Goal: Communication & Community: Answer question/provide support

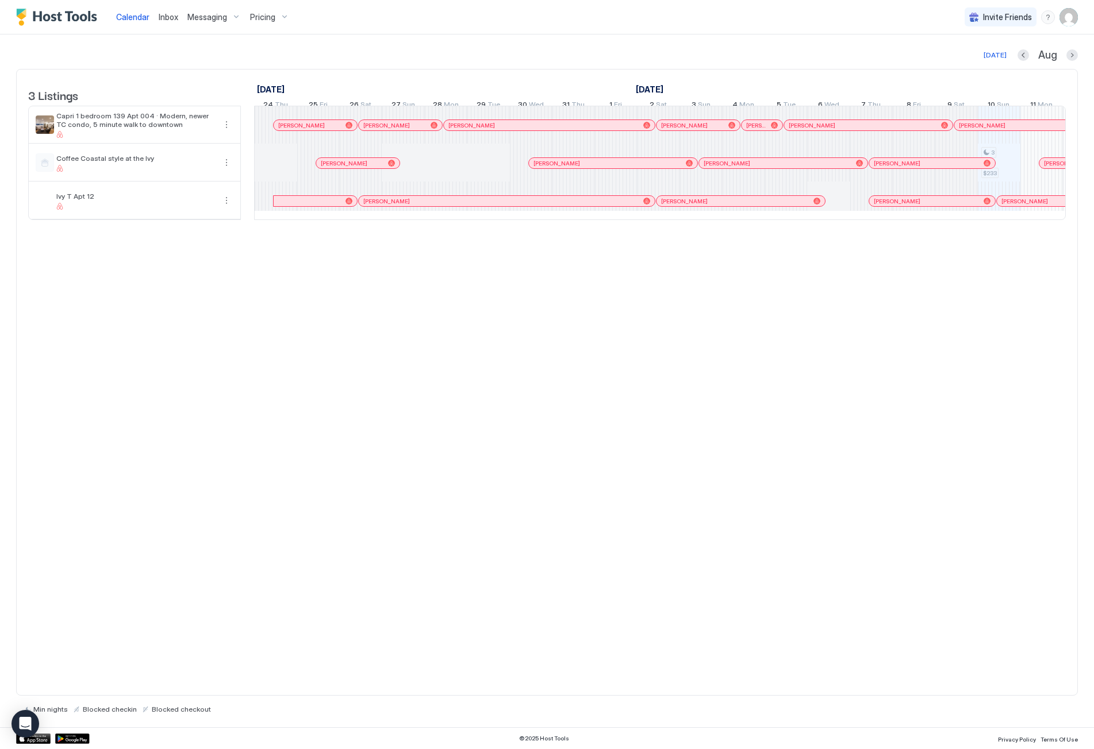
scroll to position [0, 639]
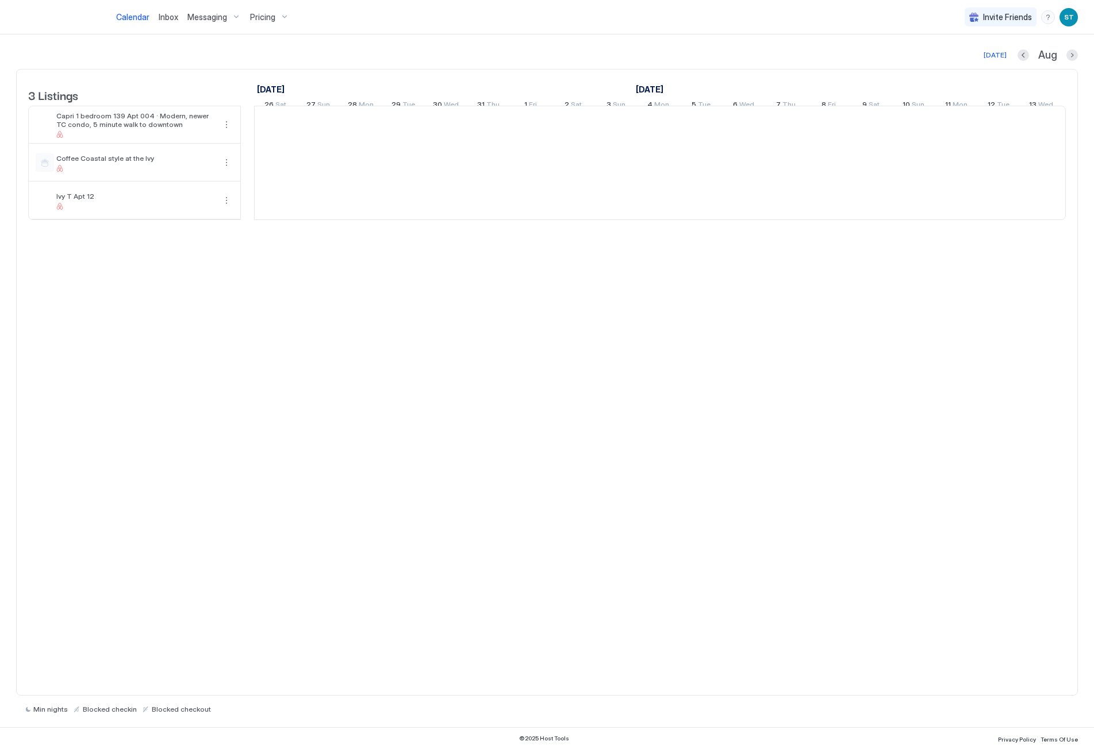
scroll to position [0, 639]
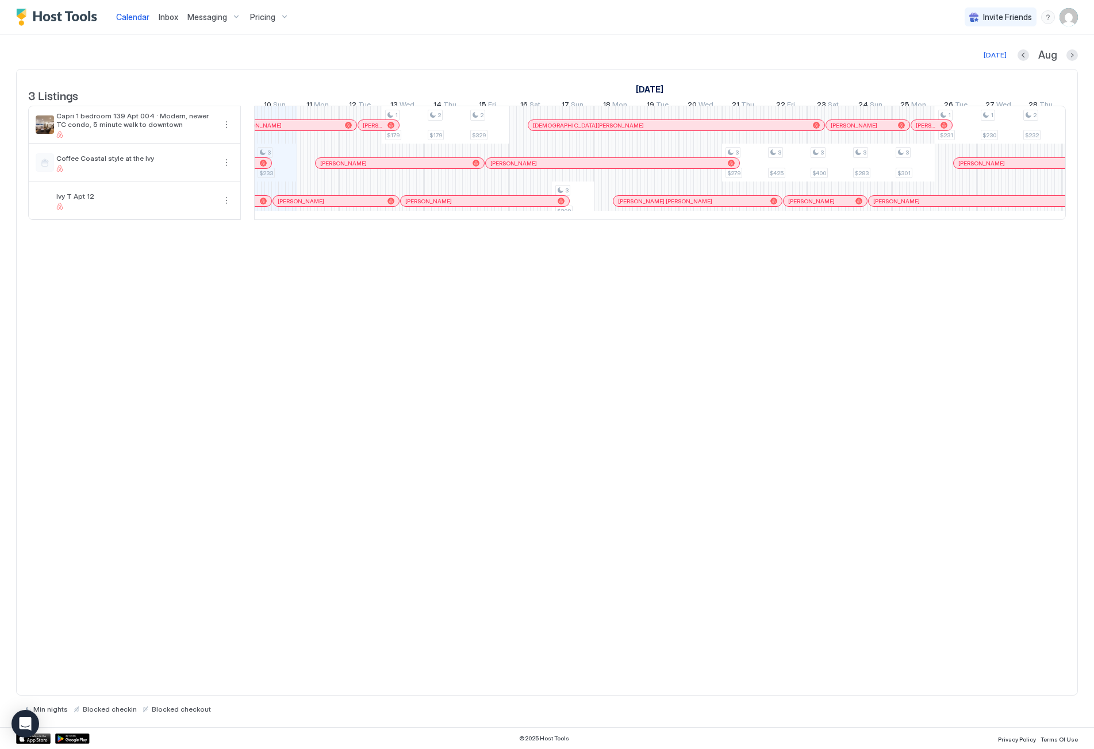
click at [211, 17] on span "Messaging" at bounding box center [207, 17] width 40 height 10
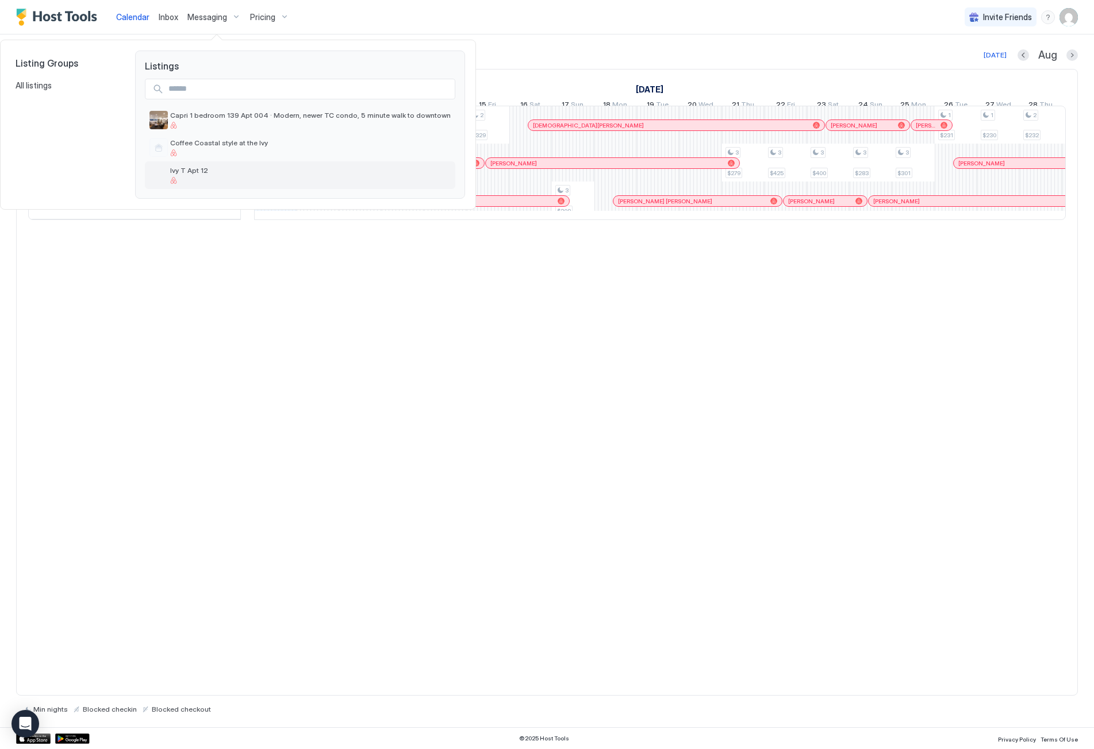
click at [207, 173] on div "Ivy T Apt 12" at bounding box center [300, 176] width 310 height 28
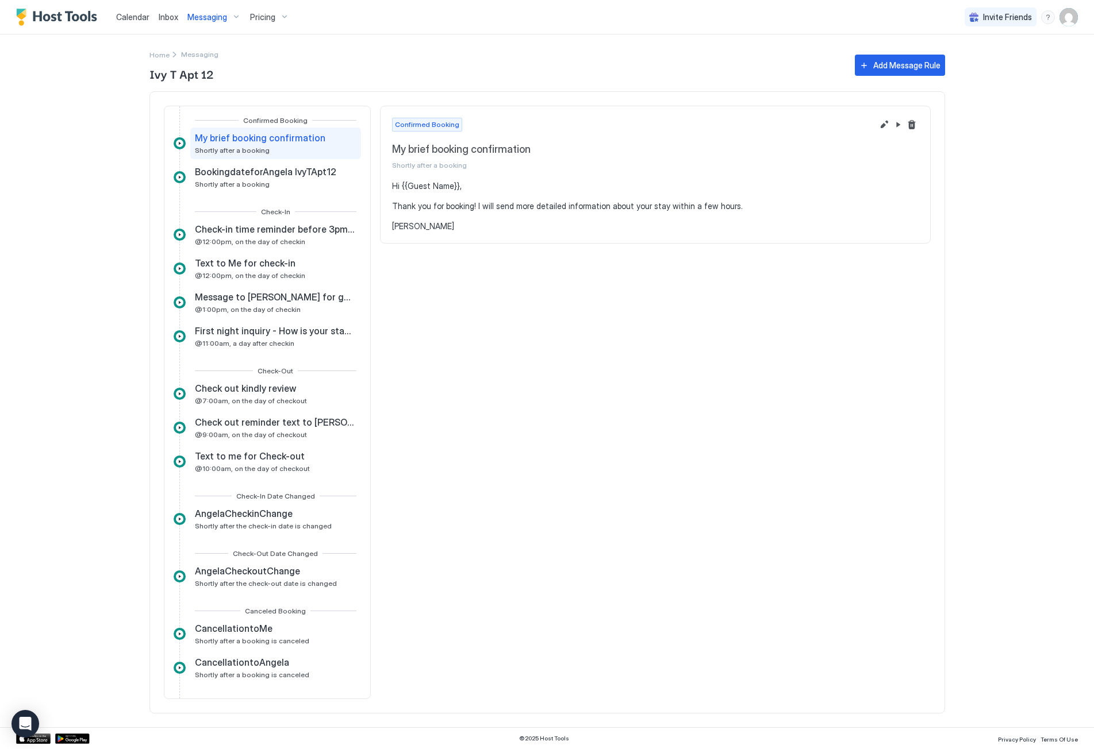
click at [163, 19] on span "Inbox" at bounding box center [169, 17] width 20 height 10
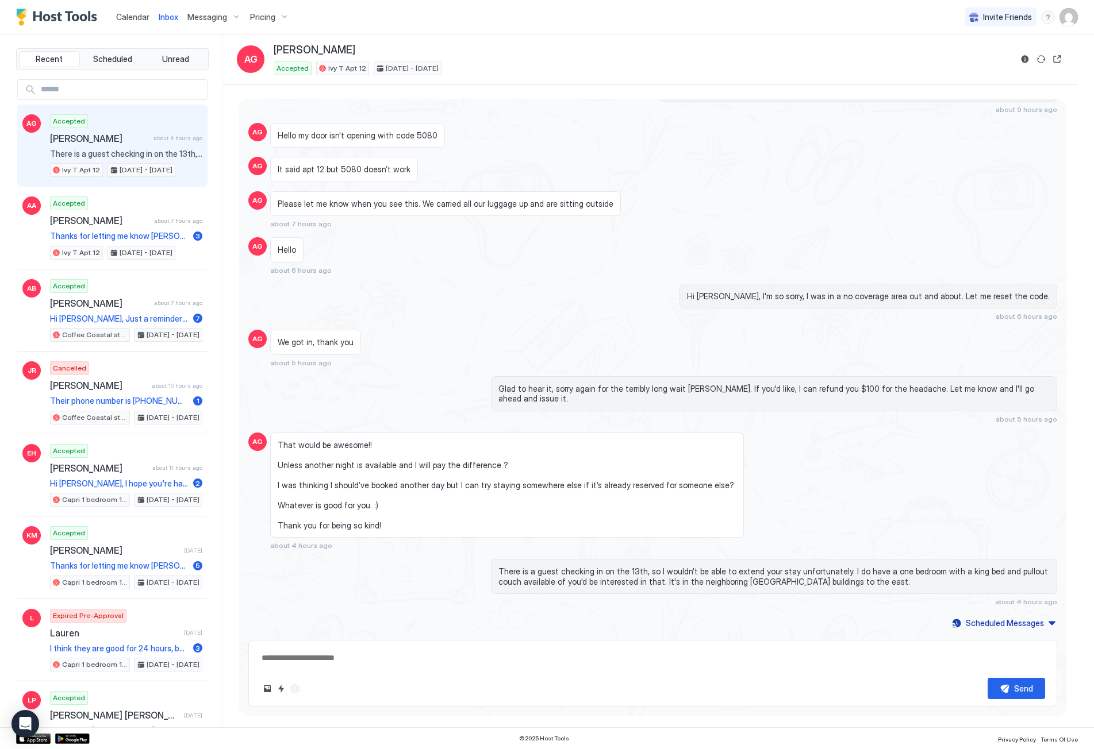
scroll to position [773, 0]
click at [1002, 620] on div "Scheduled Messages" at bounding box center [1005, 623] width 78 height 12
type textarea "*"
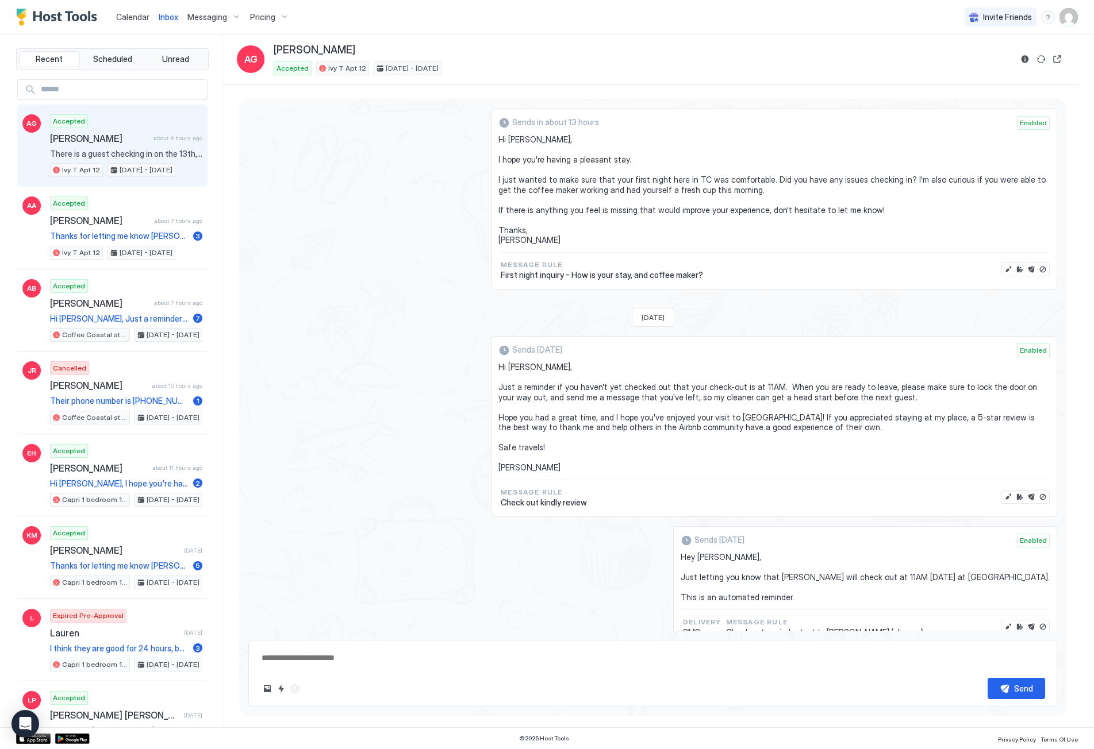
scroll to position [1218, 0]
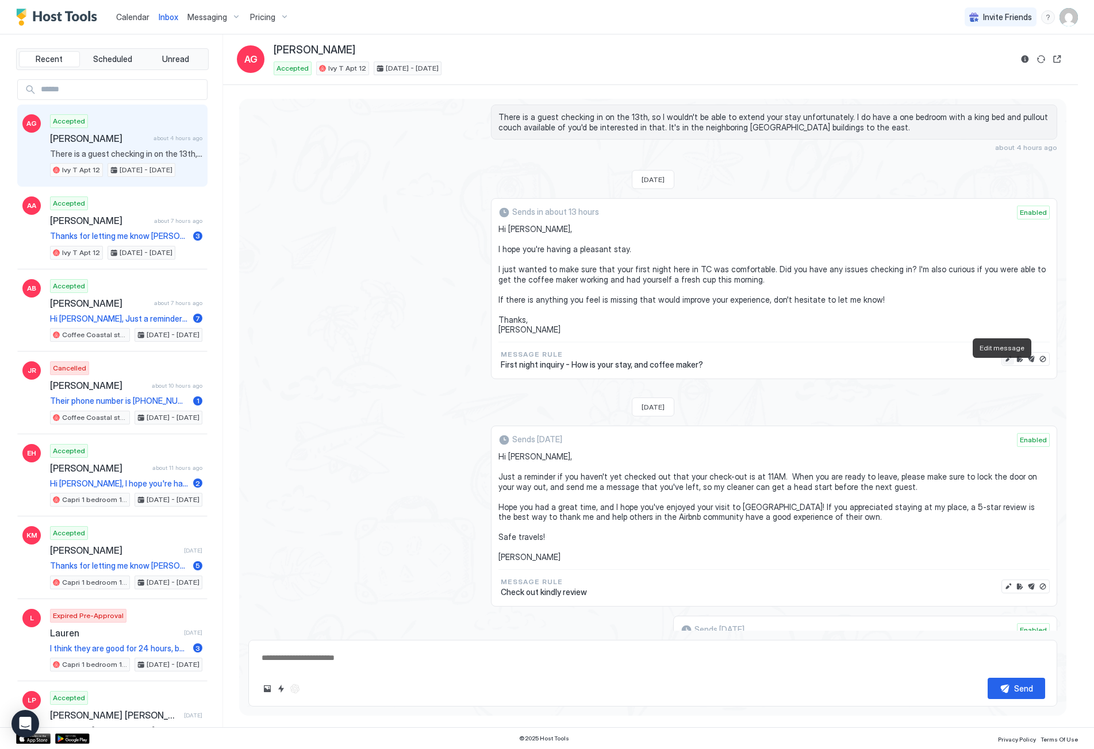
click at [1004, 365] on button "Edit message" at bounding box center [1007, 358] width 11 height 11
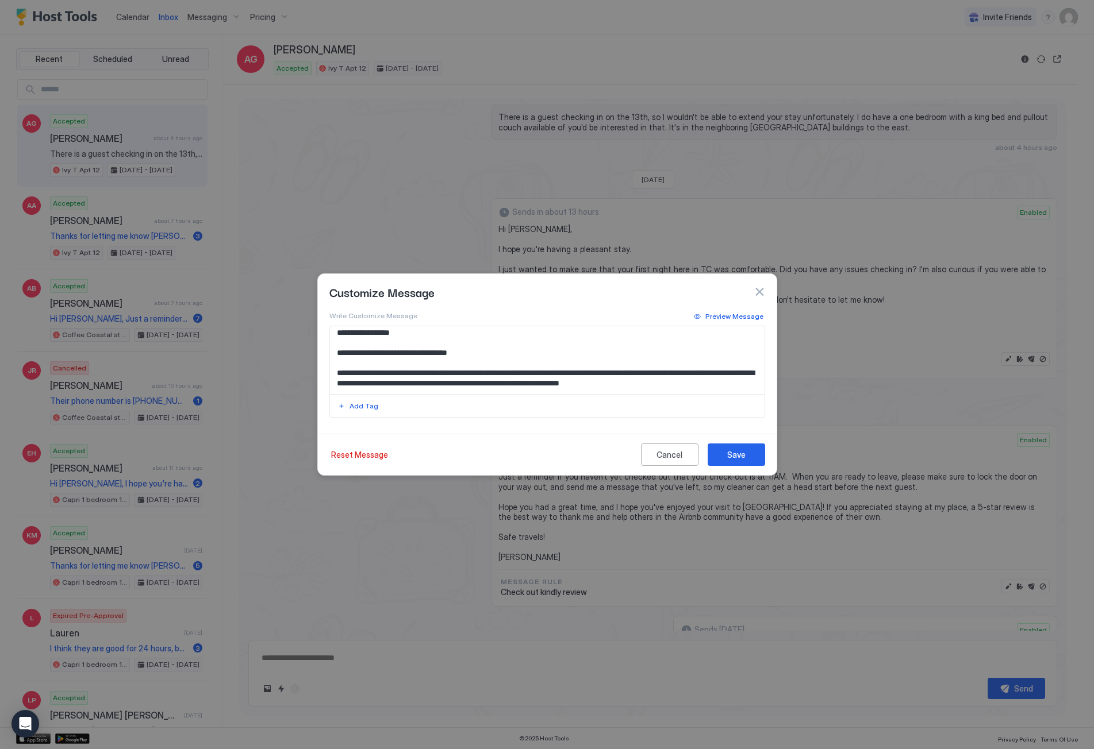
scroll to position [0, 0]
click at [724, 377] on textarea "**********" at bounding box center [547, 360] width 435 height 68
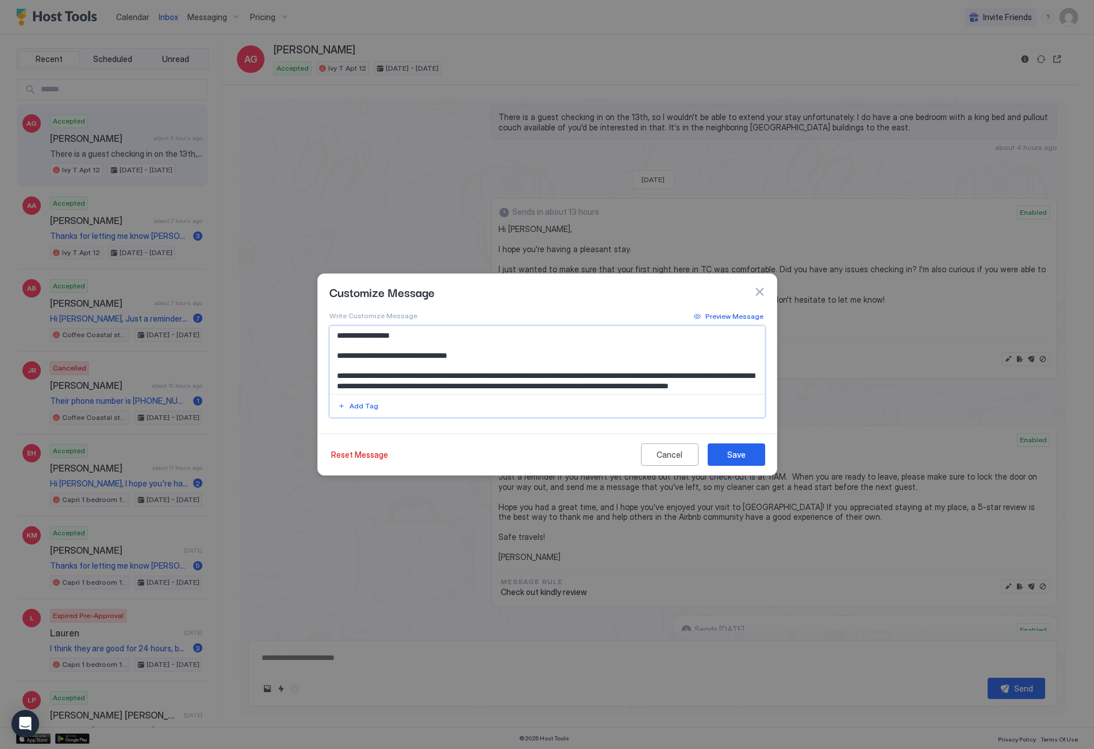
click at [435, 386] on textarea "**********" at bounding box center [547, 360] width 435 height 68
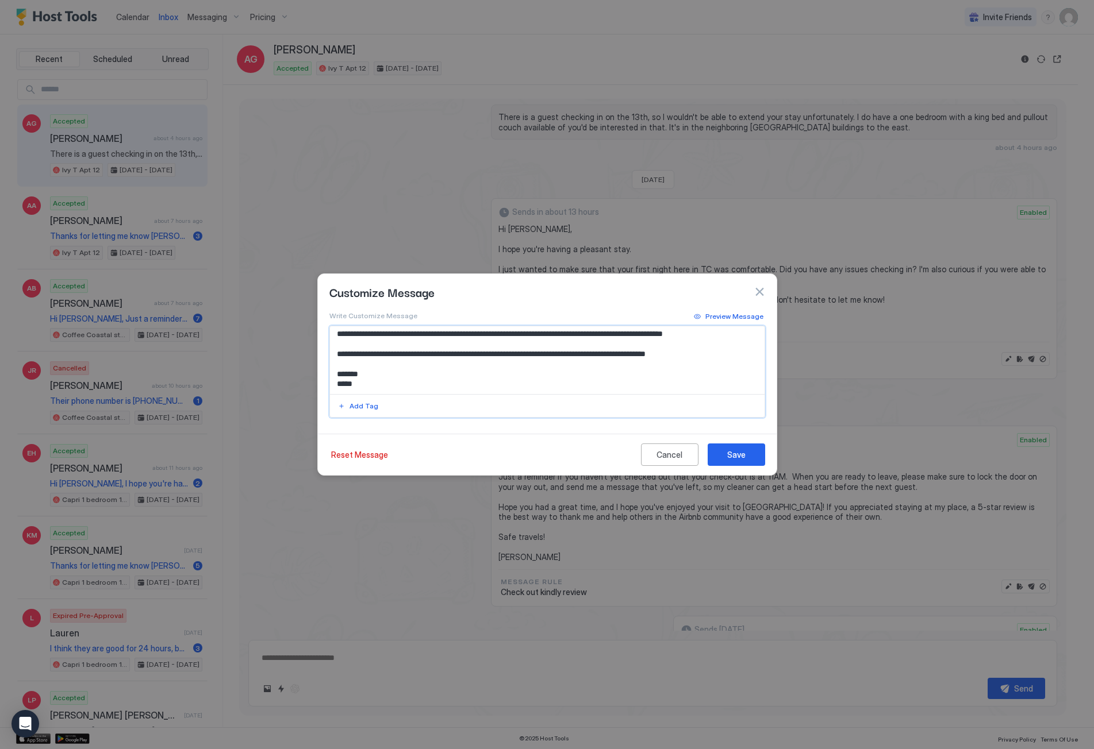
scroll to position [62, 0]
type textarea "**********"
click at [733, 453] on div "Save" at bounding box center [736, 455] width 18 height 12
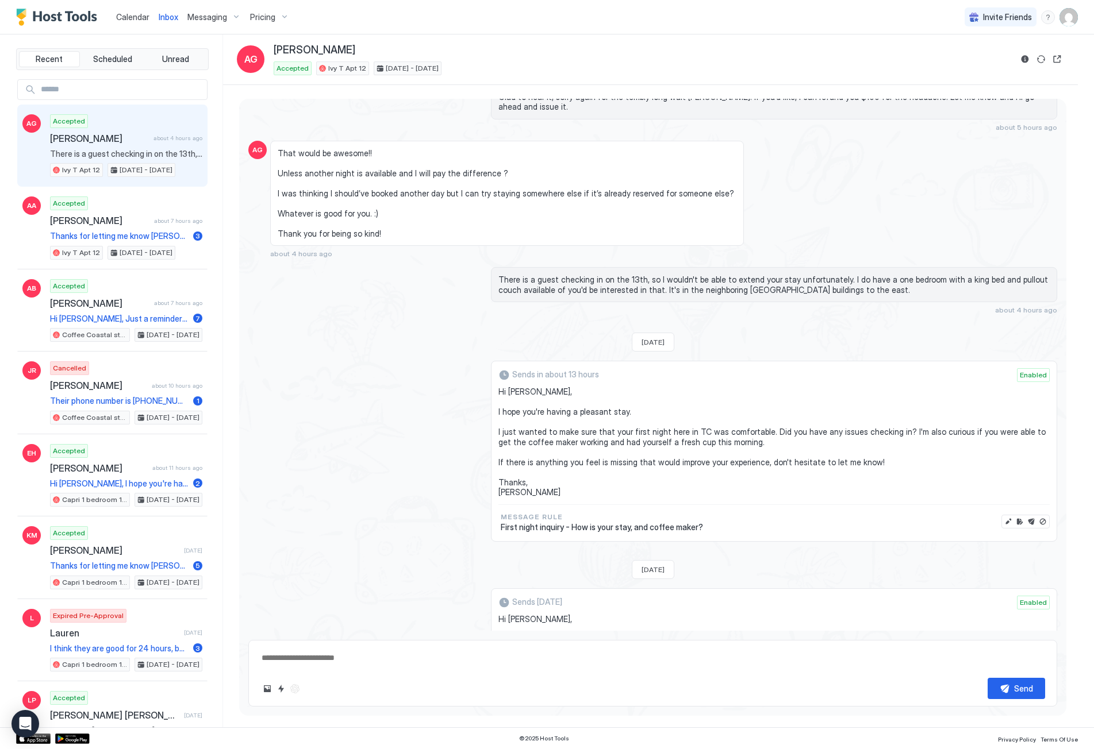
scroll to position [1045, 0]
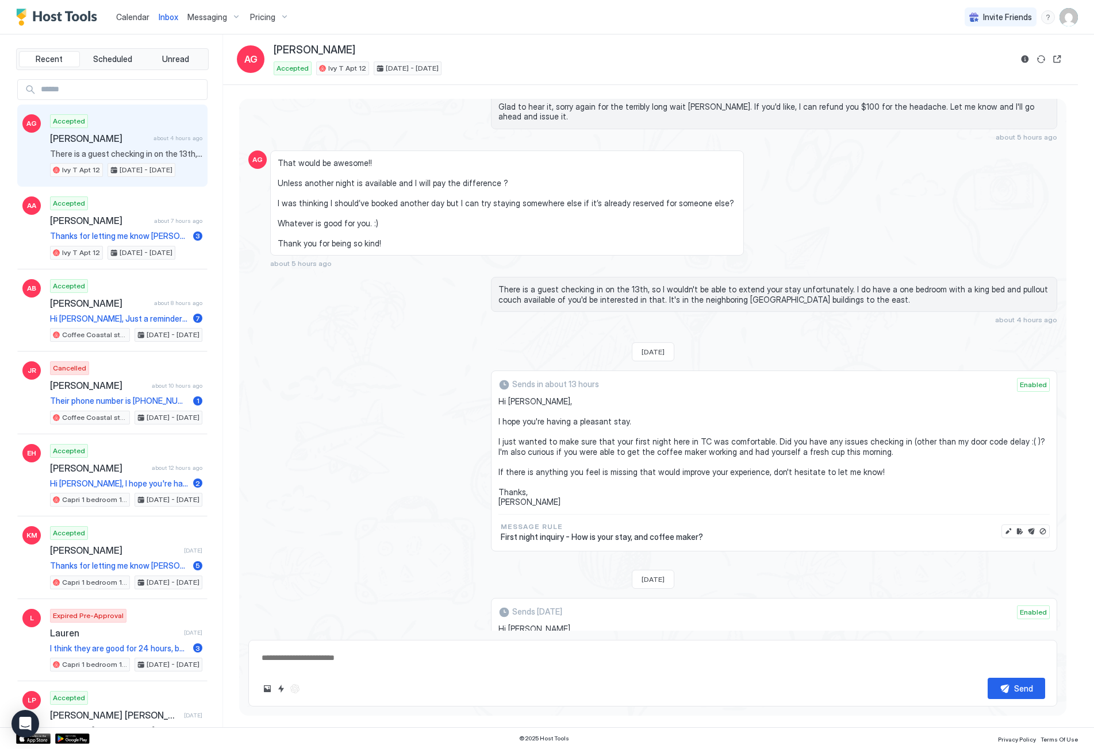
type textarea "*"
